Goal: Task Accomplishment & Management: Manage account settings

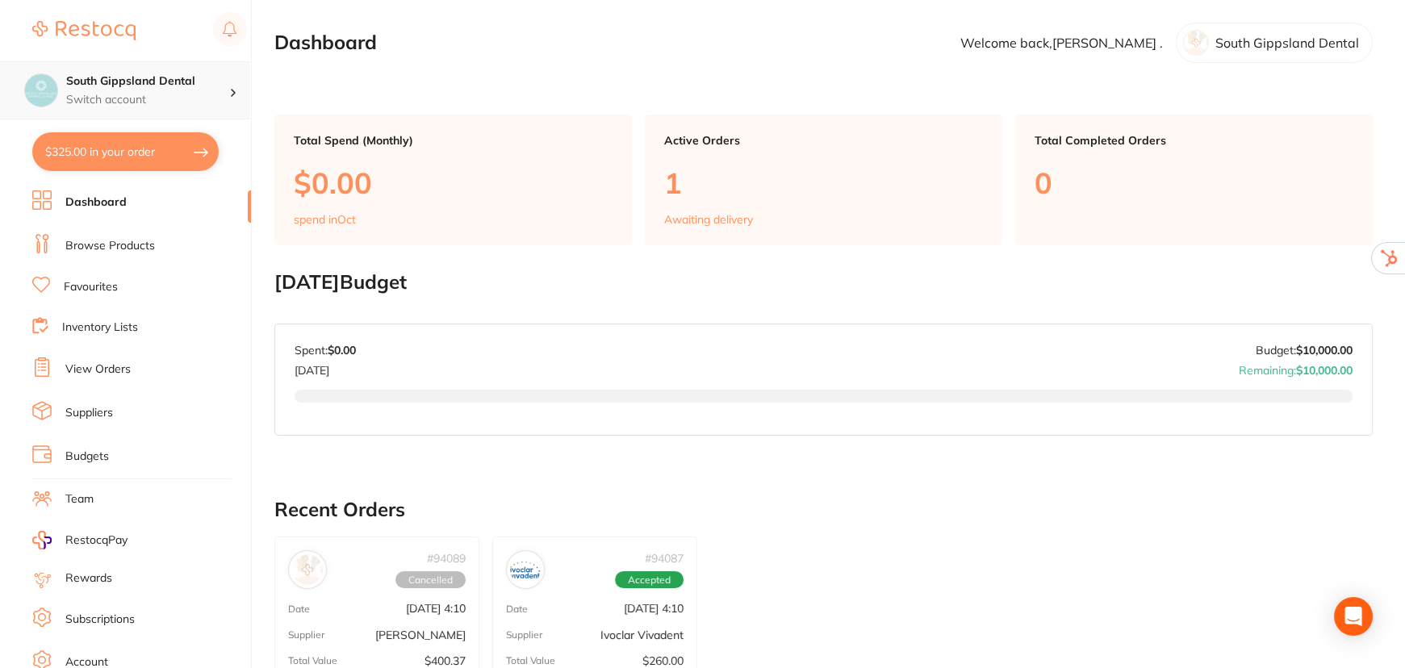
click at [226, 90] on div "South Gippsland Dental Switch account" at bounding box center [147, 90] width 163 height 34
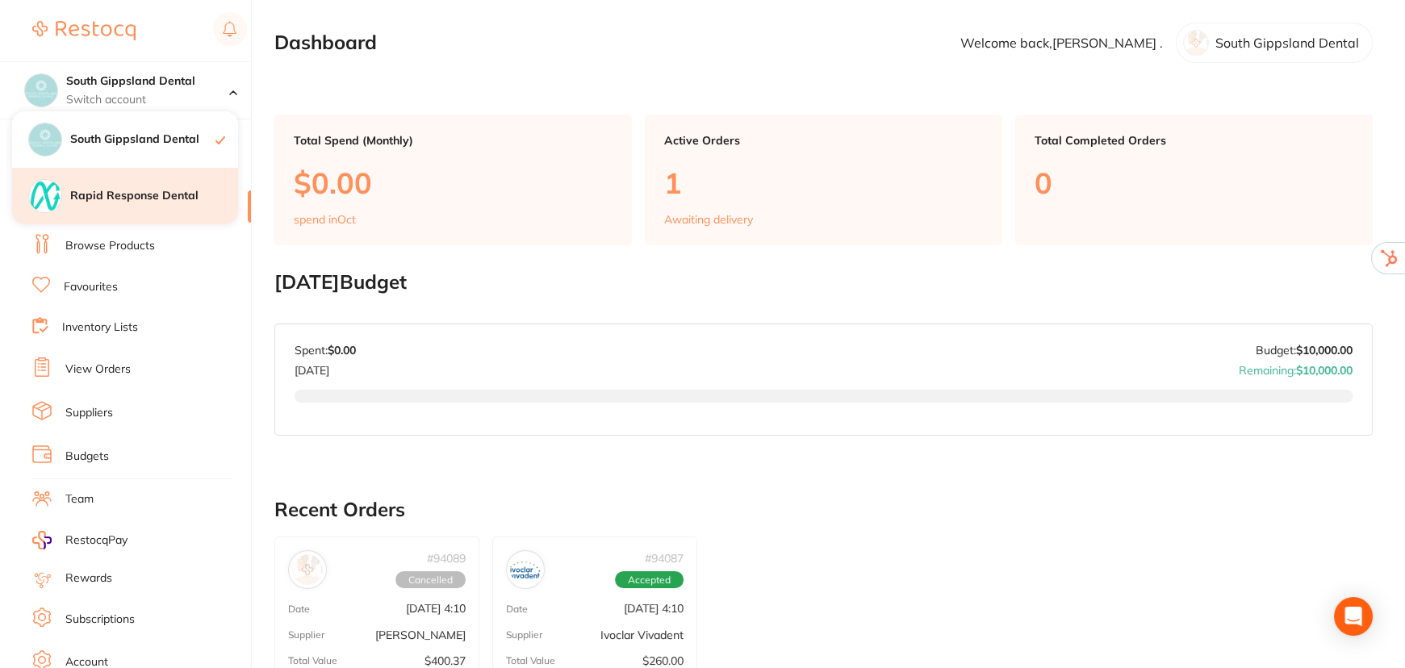
click at [178, 182] on div "Rapid Response Dental" at bounding box center [125, 196] width 226 height 56
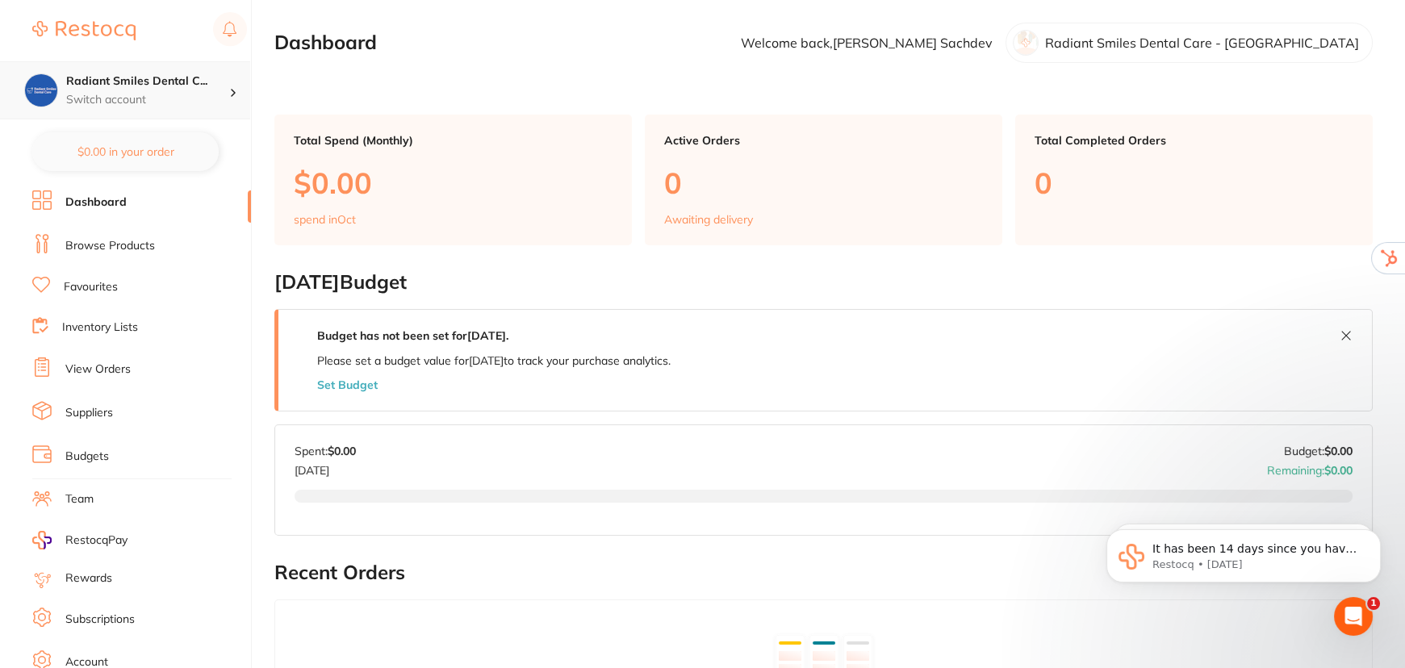
click at [194, 82] on h4 "Radiant Smiles Dental C..." at bounding box center [147, 81] width 163 height 16
click at [136, 132] on h4 "Radiant Smiles Dental Care - [GEOGRAPHIC_DATA]" at bounding box center [136, 139] width 160 height 31
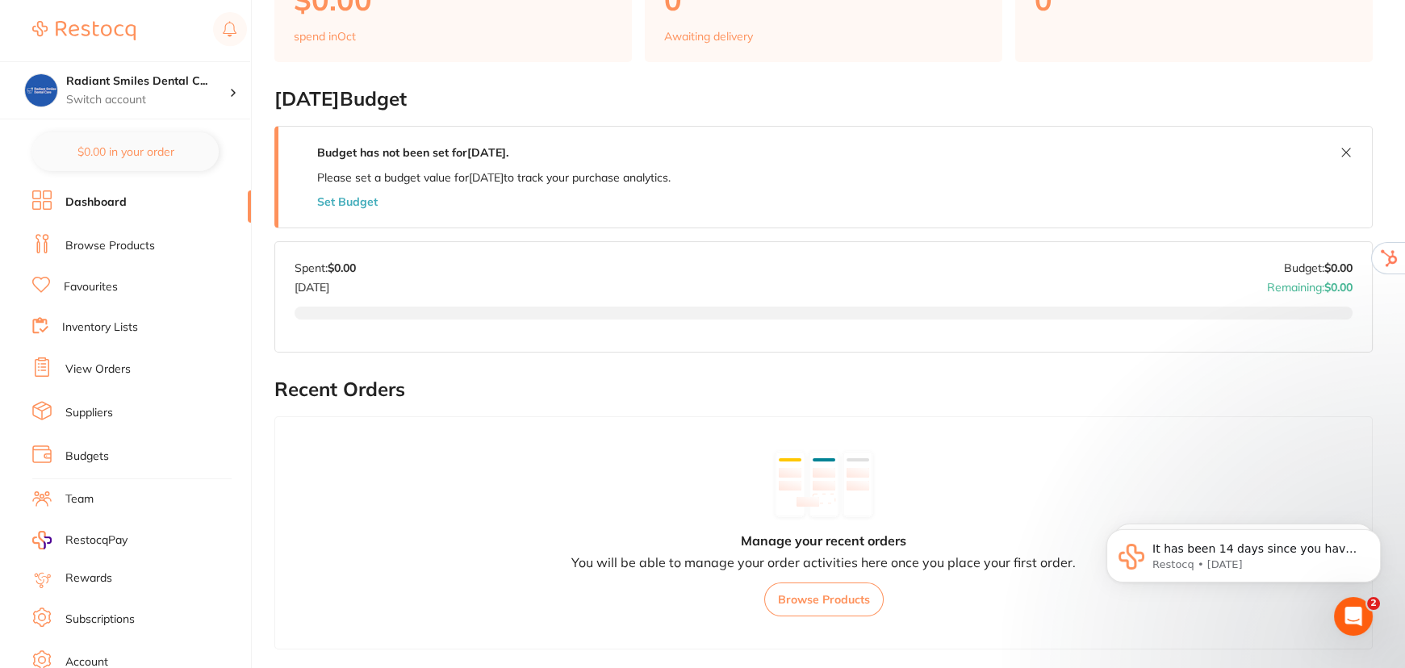
scroll to position [73, 0]
